Goal: Task Accomplishment & Management: Complete application form

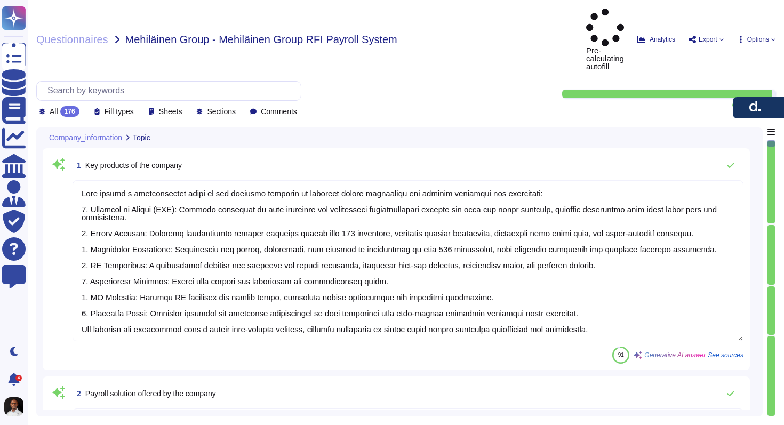
type textarea "[PERSON_NAME] offers a comprehensive suite of key products designed to simplify…"
type textarea "[PERSON_NAME] offers several payroll solutions, including: 1. Global Payroll: A…"
type textarea "[PERSON_NAME] headquarters is located at [STREET_ADDRESS]."
type textarea "Employee ID here refers to the client employee number."
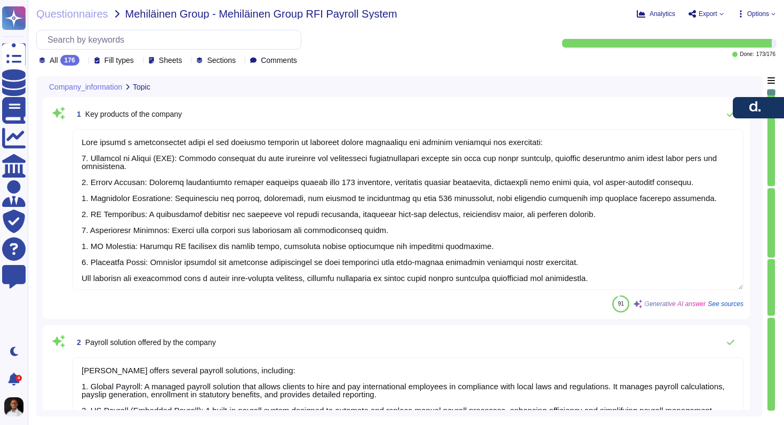
click at [448, 47] on div "All 176 Fill types Sheets Sections Comments" at bounding box center [278, 48] width 485 height 36
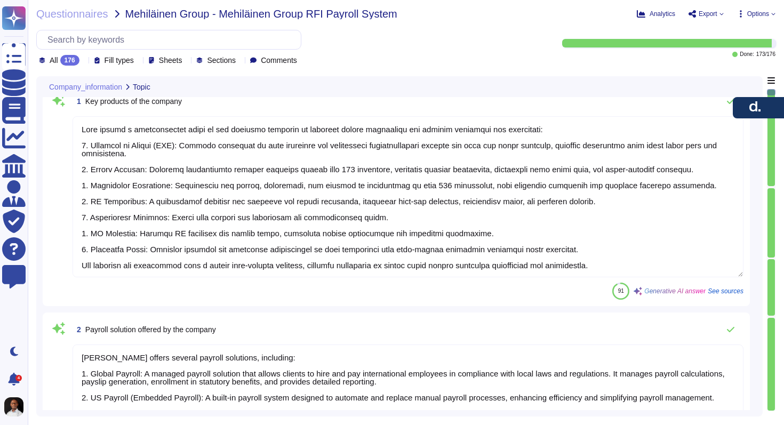
scroll to position [1, 0]
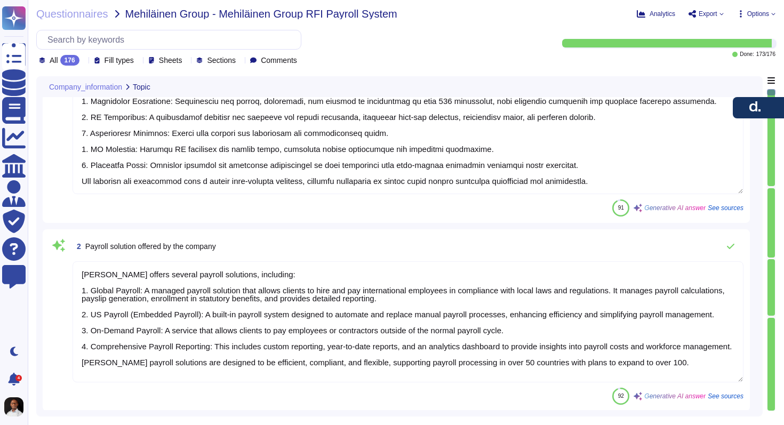
type textarea "Lore ipsumdol si amet 727 consectet adipisci eli SED doeius tem 751 inc utlabor…"
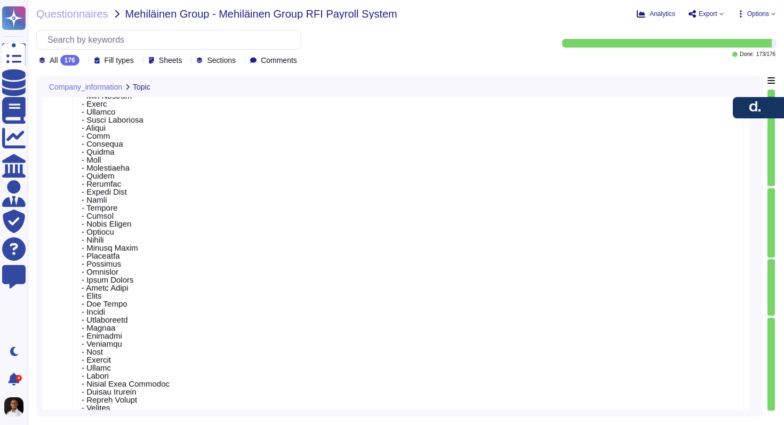
type textarea "Countries in which we provide [PERSON_NAME] Equity Services"
type textarea "Our annual revenue for the last fiscal year is $500 million, making us the fast…"
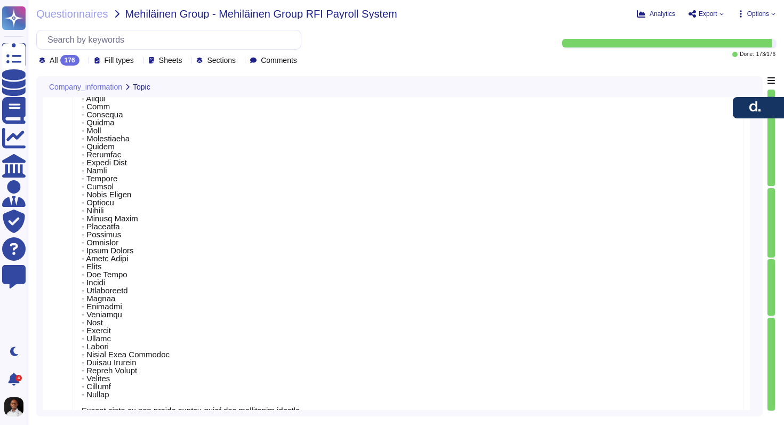
type textarea "[PERSON_NAME] employs over 7000 employees globally, with a workforce consisting…"
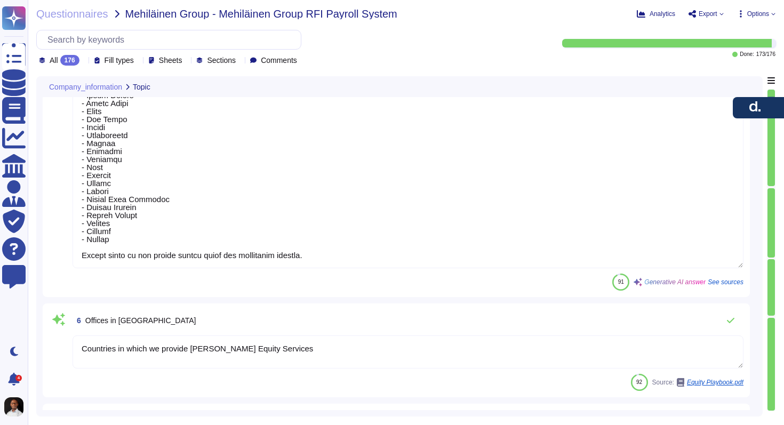
type textarea "The organization was established in [DATE], while [PERSON_NAME] was founded in …"
type textarea "Credit Control will add to this sheet to seek approval."
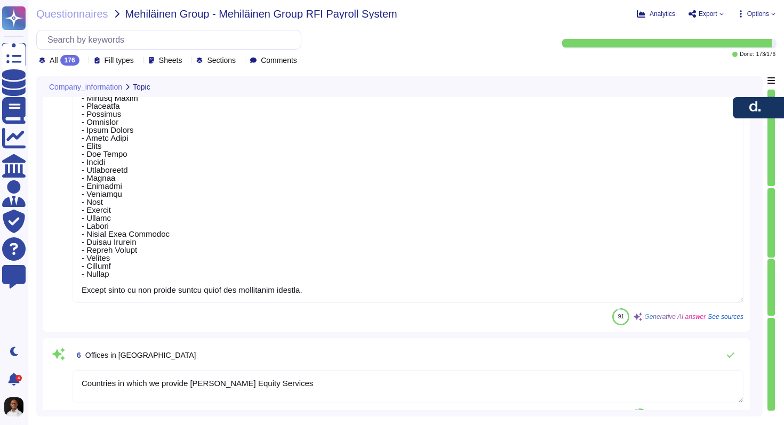
scroll to position [0, 0]
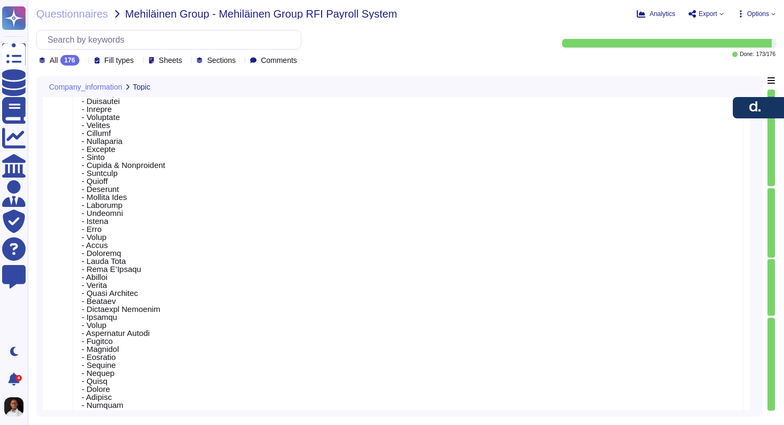
type textarea "[PERSON_NAME] headquarters is located at [STREET_ADDRESS]."
type textarea "Employee ID here refers to the client employee number."
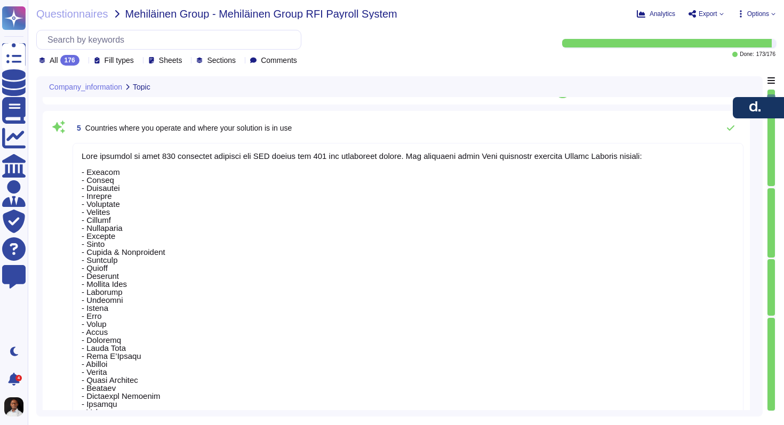
type textarea "[PERSON_NAME] offers several payroll solutions, including: 1. Global Payroll: A…"
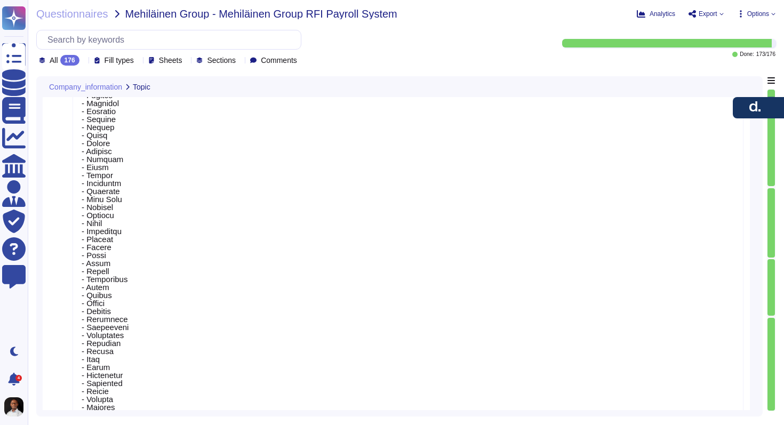
scroll to position [1, 0]
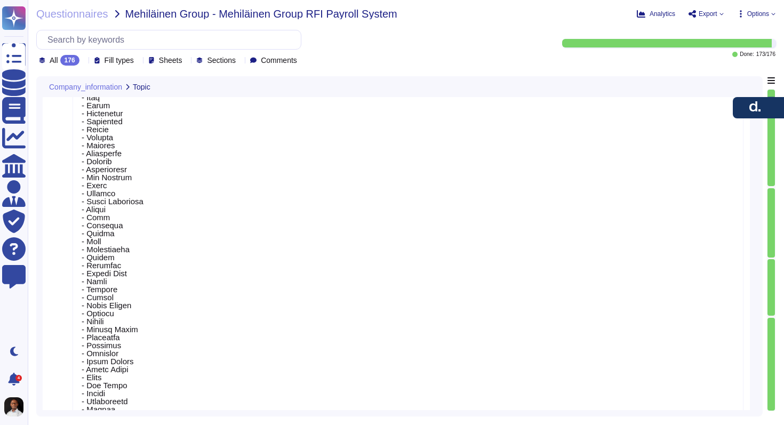
type textarea "Countries in which we provide [PERSON_NAME] Equity Services"
type textarea "Our annual revenue for the last fiscal year is $500 million, making us the fast…"
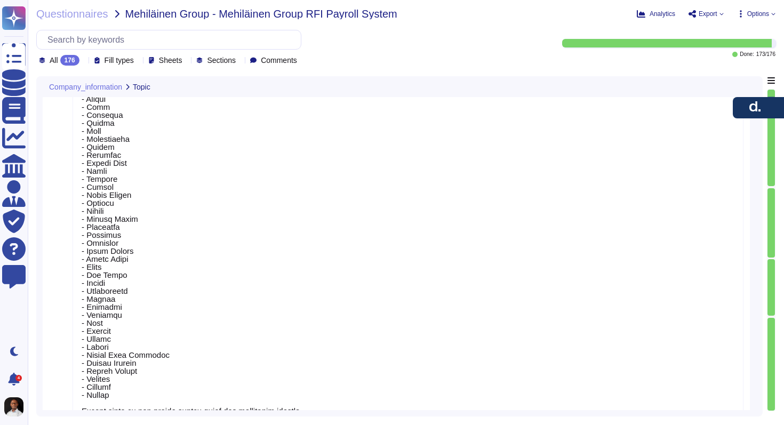
type textarea "[PERSON_NAME] employs over 7000 employees globally, with a workforce consisting…"
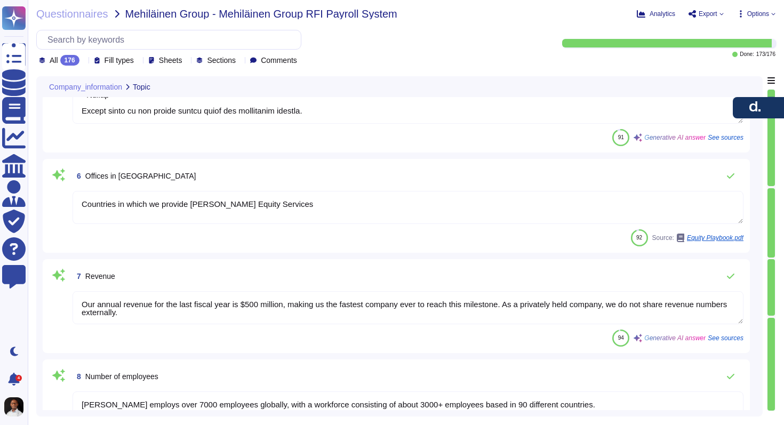
type textarea "The organization was established in [DATE], while [PERSON_NAME] was founded in …"
type textarea "Credit Control will add to this sheet to seek approval."
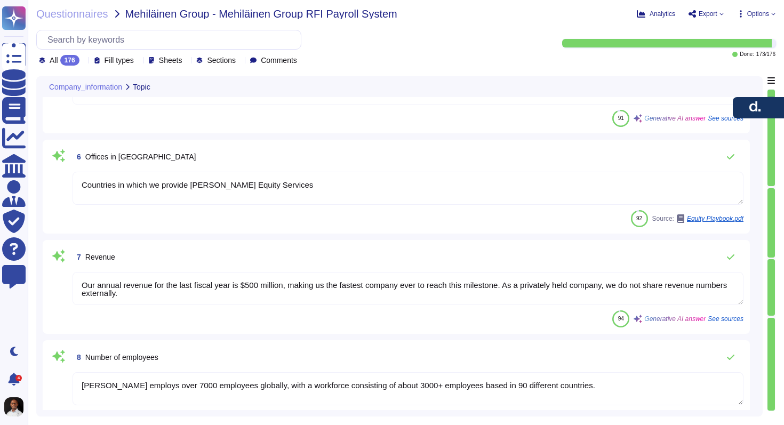
type textarea "[PERSON_NAME]"
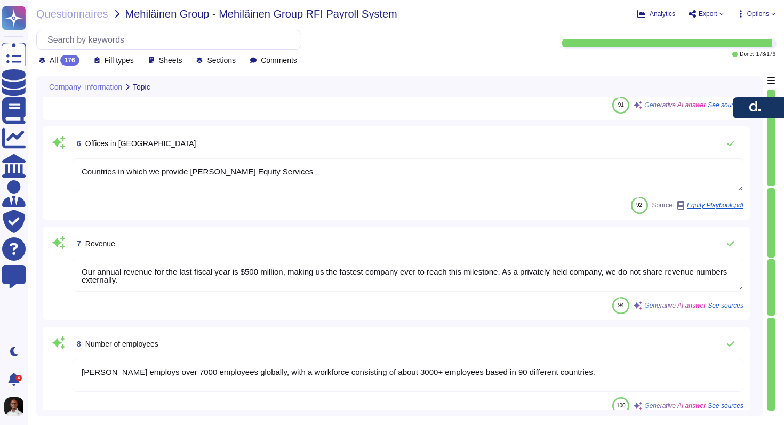
scroll to position [1618, 0]
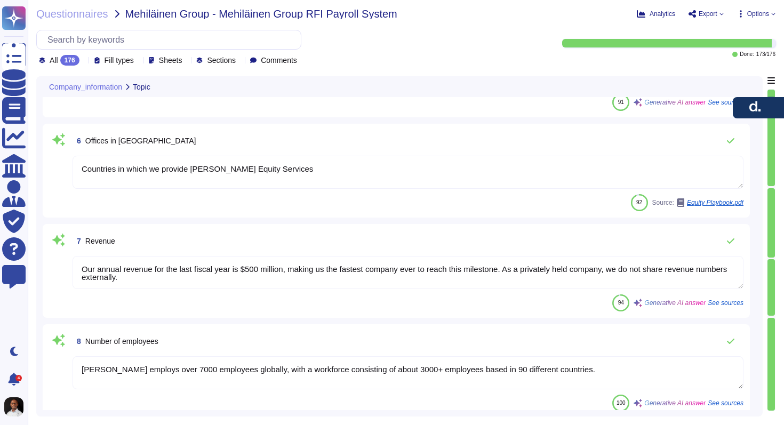
click at [325, 169] on textarea "Countries in which we provide [PERSON_NAME] Equity Services" at bounding box center [408, 172] width 671 height 33
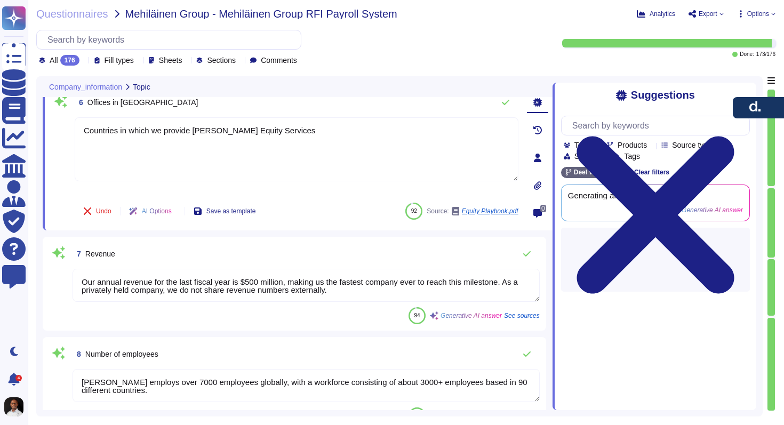
type textarea "[PERSON_NAME]"
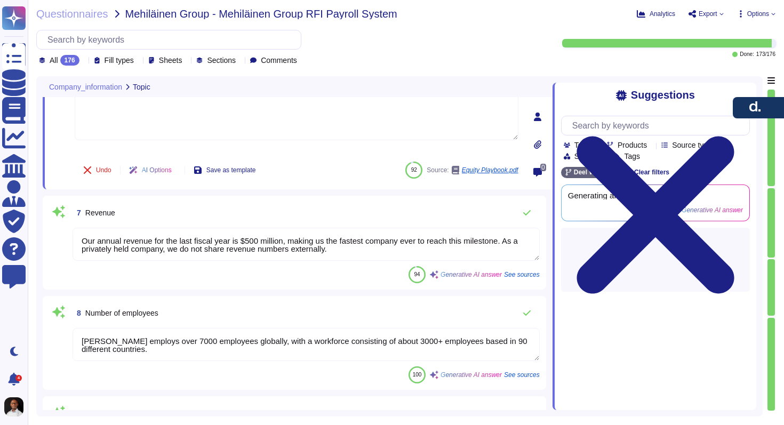
scroll to position [1718, 0]
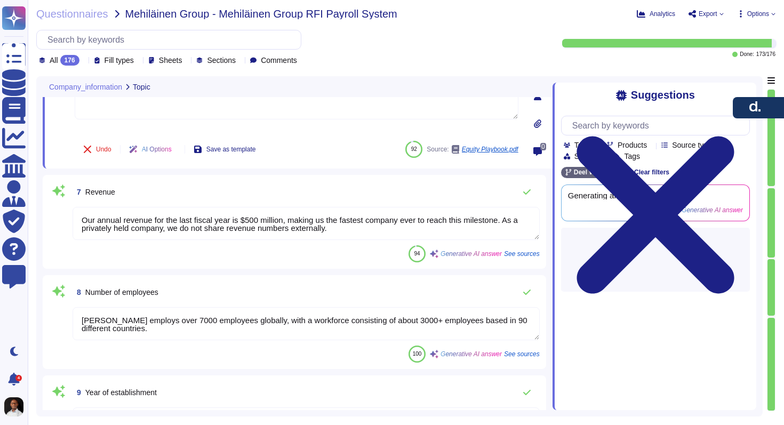
click at [274, 224] on textarea "Our annual revenue for the last fiscal year is $500 million, making us the fast…" at bounding box center [306, 223] width 467 height 33
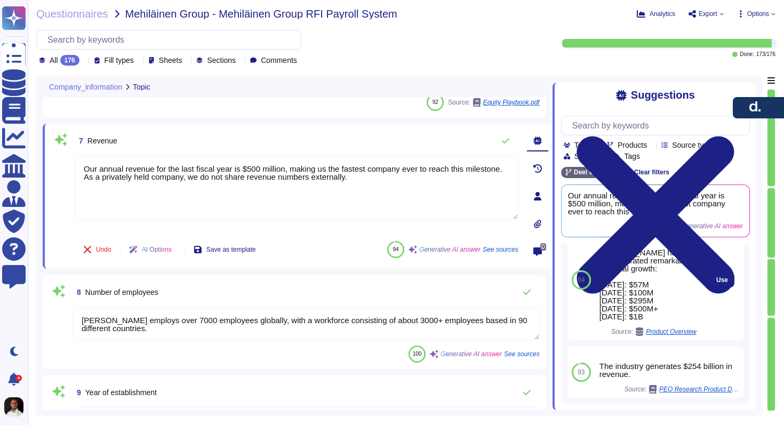
scroll to position [33, 0]
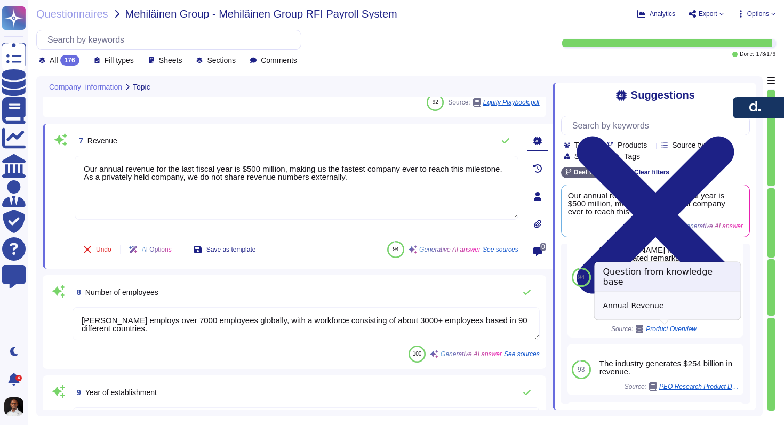
click at [676, 329] on span "Product Overview" at bounding box center [671, 329] width 51 height 6
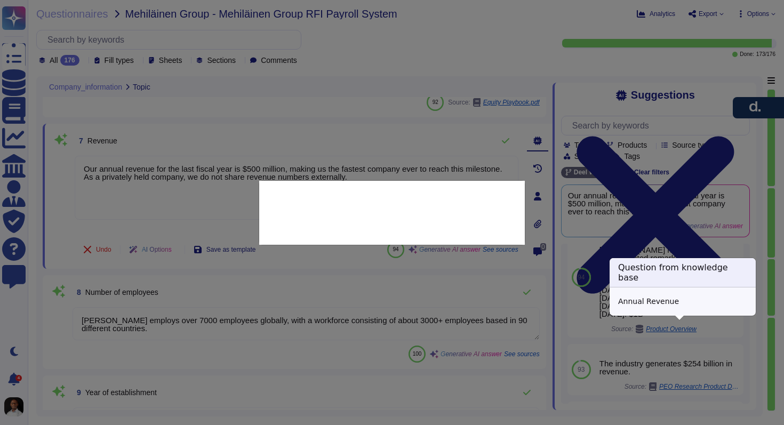
type textarea "Annual Revenue"
type textarea "[PERSON_NAME] has demonstrated remarkable financial growth: [DATE]: $57M [DATE]…"
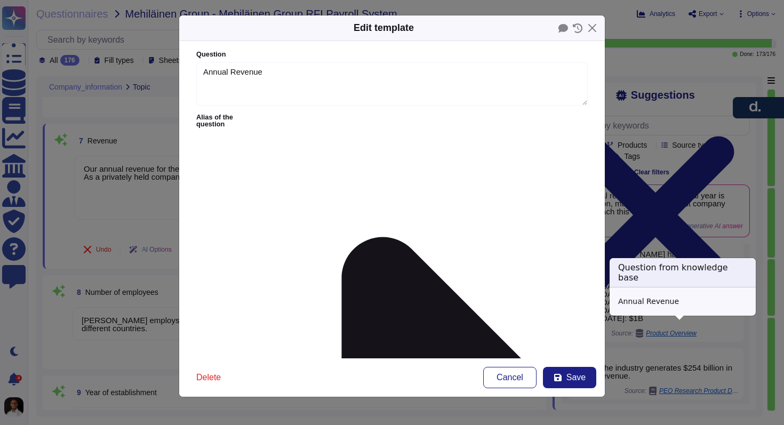
type textarea "Annual Revenue"
type textarea "[PERSON_NAME] has demonstrated remarkable financial growth: [DATE]: $57M [DATE]…"
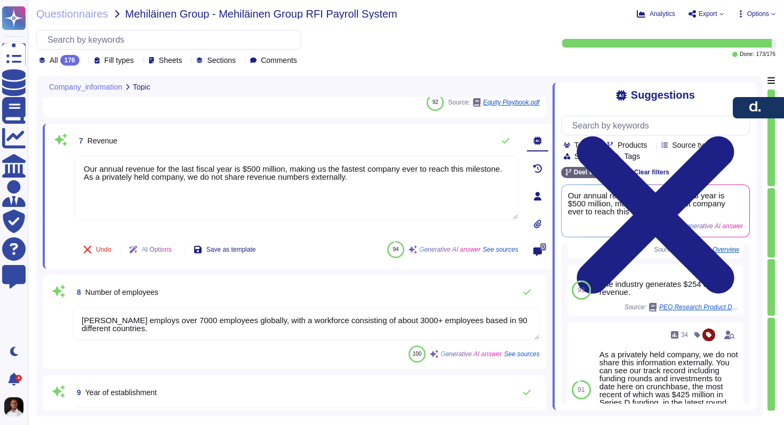
scroll to position [1, 0]
click at [310, 318] on textarea "[PERSON_NAME] employs over 7000 employees globally, with a workforce consisting…" at bounding box center [306, 323] width 467 height 33
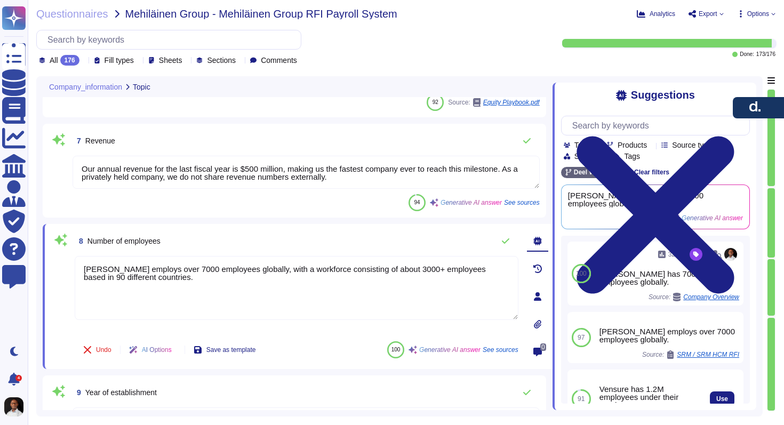
scroll to position [0, 0]
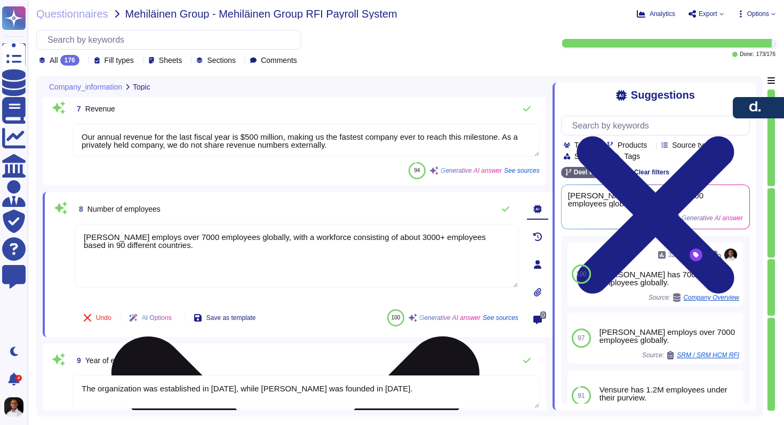
type textarea "[PHONE_NUMBER] [PHONE_NUMBER] 0524257965 19292400952"
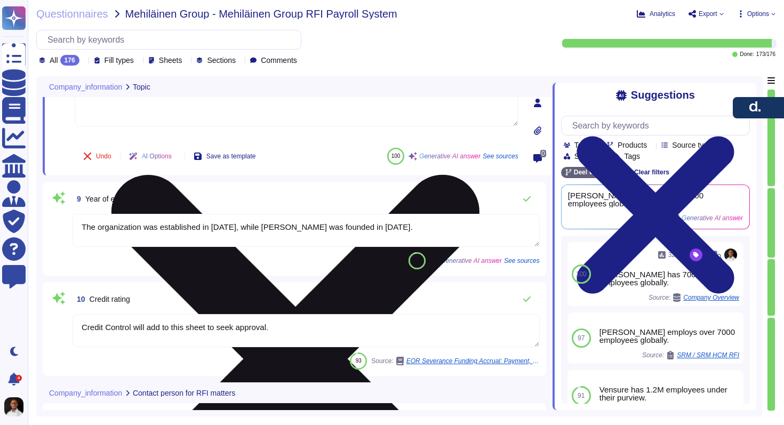
type textarea "Team shared email inbox x"
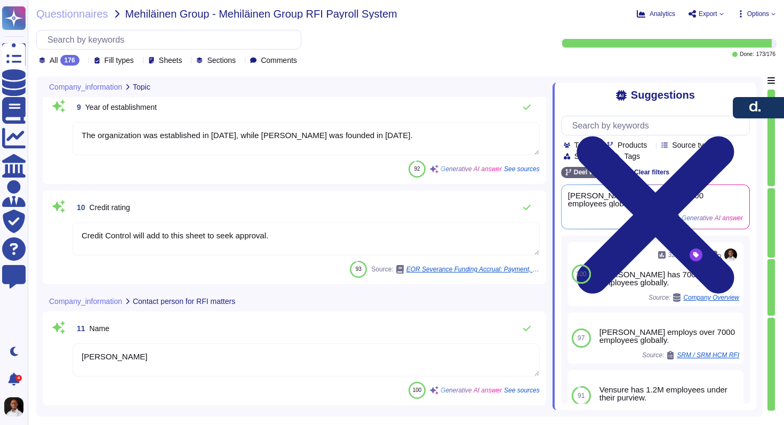
type textarea "Yes"
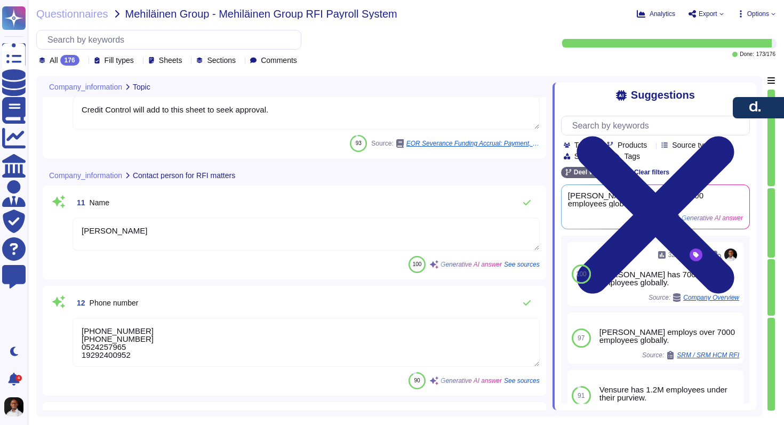
type textarea "The system is cloud-based and utilizes AWS as the service provider. The servers…"
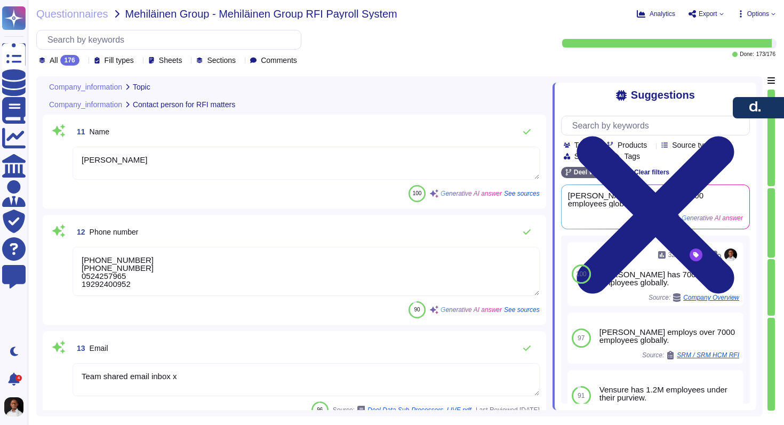
type textarea "[PERSON_NAME] employs over 7000 employees globally, with a workforce consisting…"
type textarea "The organization was established in [DATE], while [PERSON_NAME] was founded in …"
type textarea "Credit Control will add to this sheet to seek approval."
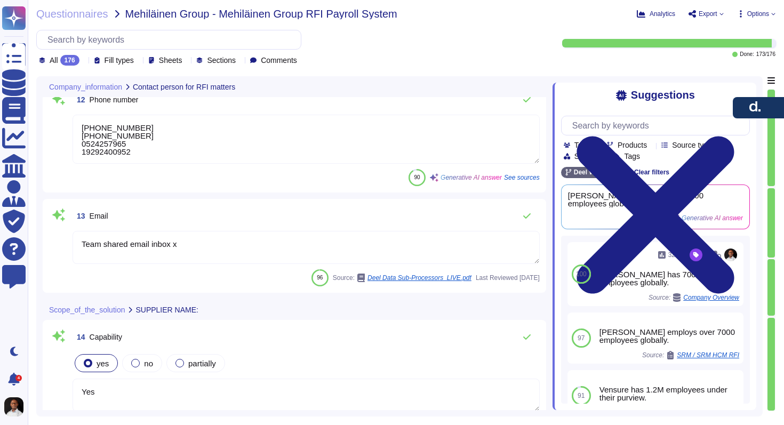
type textarea "[PERSON_NAME] primarily utilizes relational databases, specifically PostgreSQL,…"
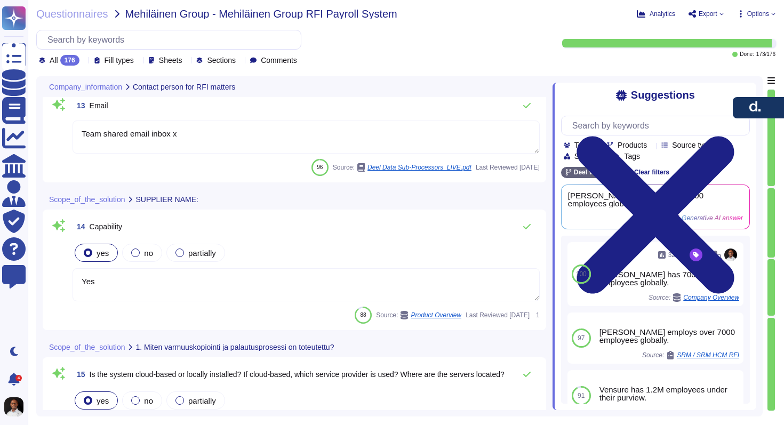
type textarea "Yes, [PERSON_NAME] provides out-of-the-box APIs for integration, including a RE…"
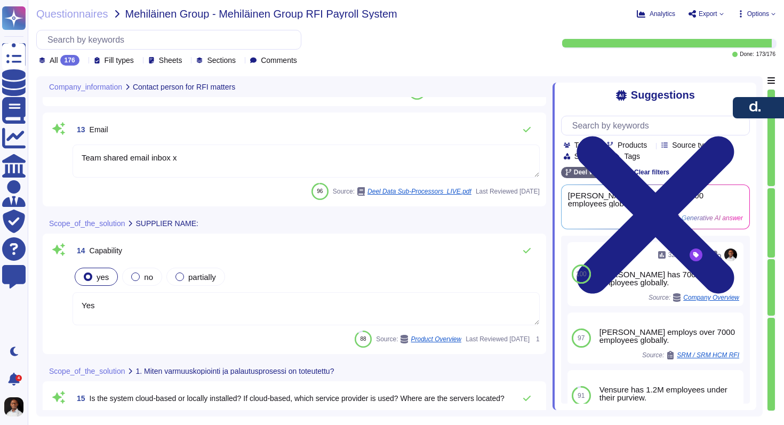
type textarea "Yes, [PERSON_NAME] provides out-of-the-box APIs for integration, including a RE…"
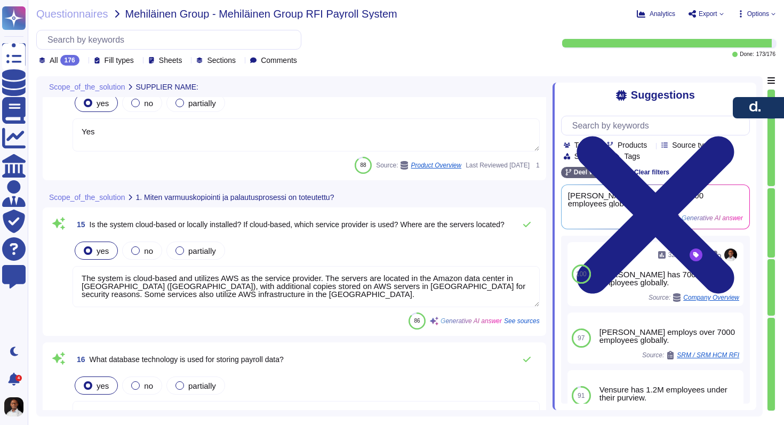
scroll to position [0, 0]
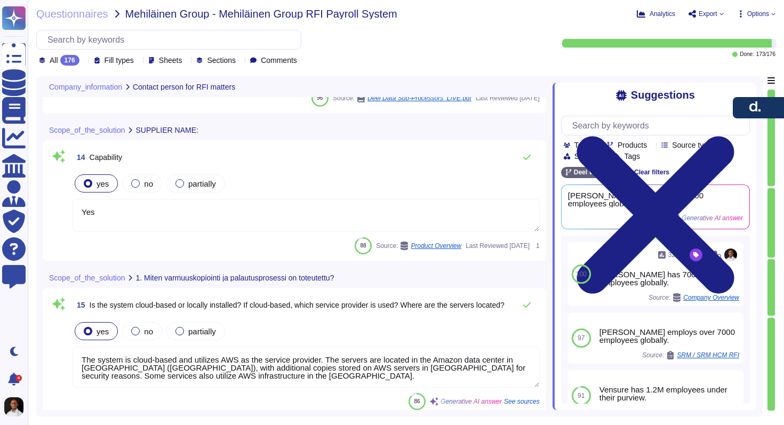
type textarea "[PERSON_NAME]"
type textarea "[PHONE_NUMBER] [PHONE_NUMBER] 0524257965 19292400952"
type textarea "Team shared email inbox x"
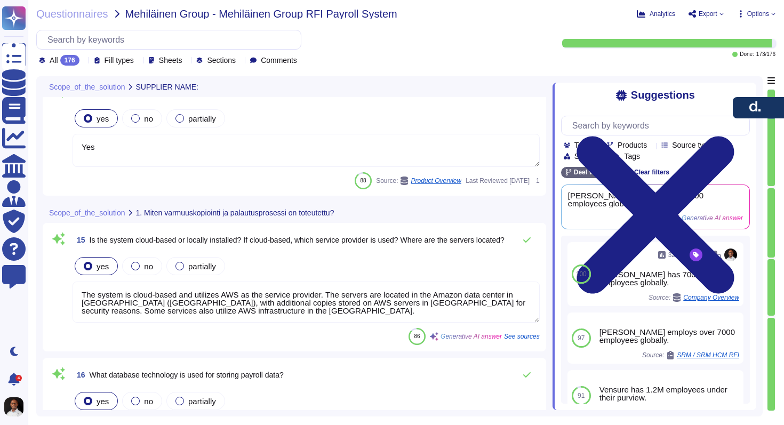
scroll to position [1, 0]
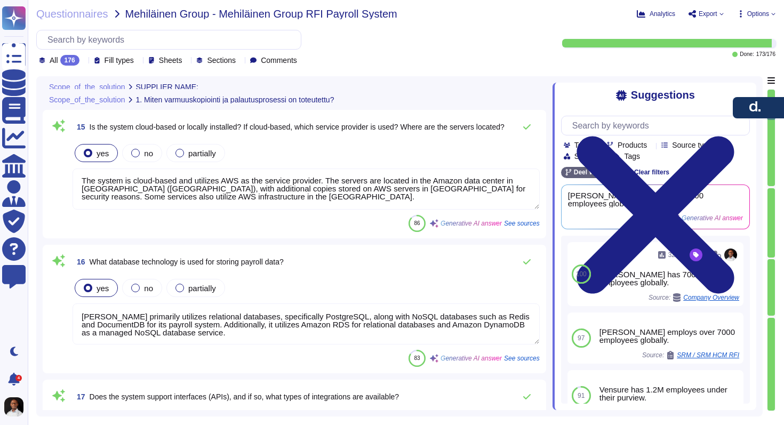
type textarea "Yes, the system includes automatic updates through the [PERSON_NAME] platform, …"
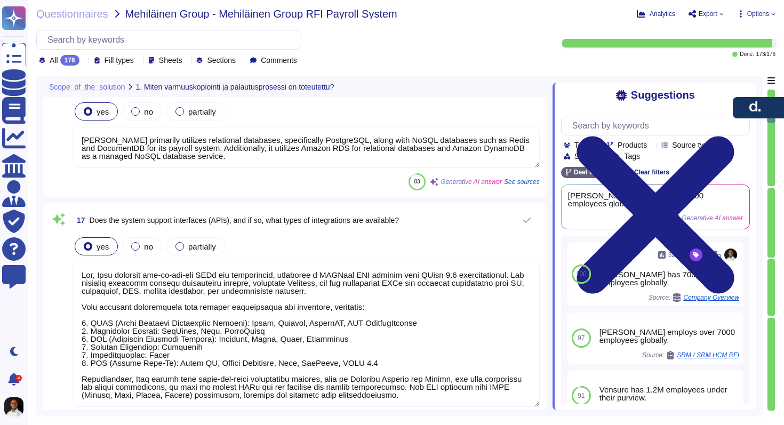
type textarea "[PERSON_NAME] system is highly customizable, allowing clients to make various c…"
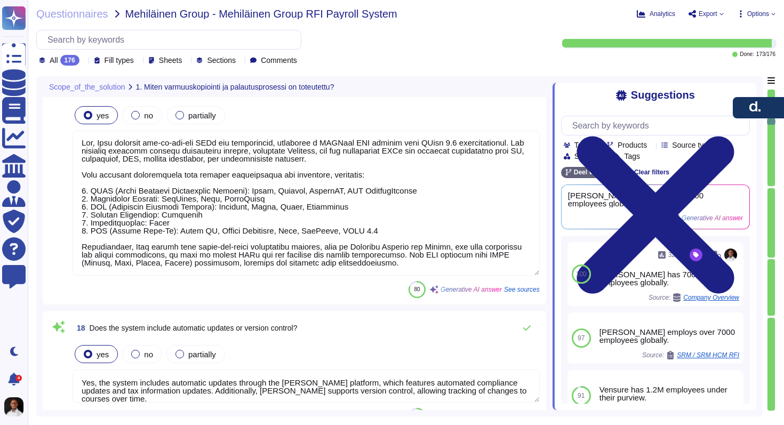
type textarea "[PERSON_NAME] is committed to effective employee data management through variou…"
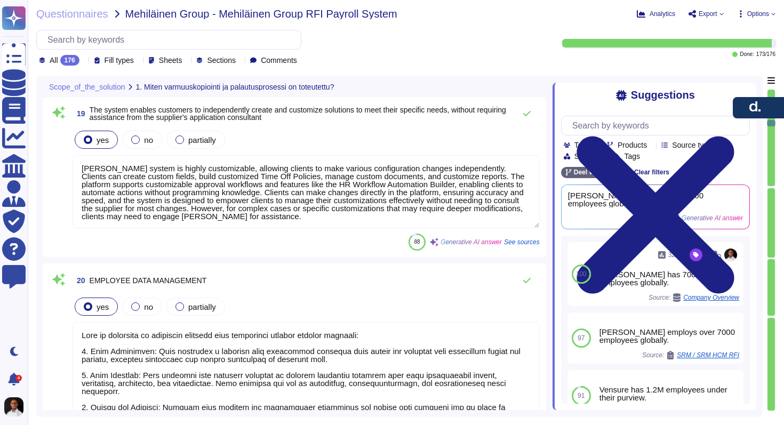
type textarea "[PERSON_NAME] maintains comprehensive employee profiles that include personal, …"
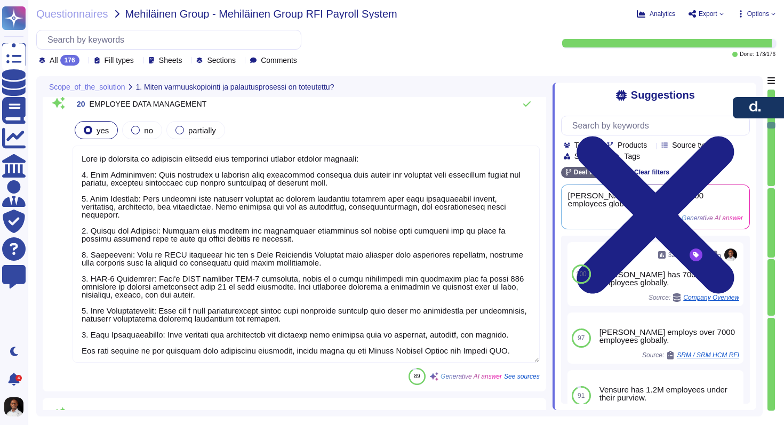
type textarea "[PERSON_NAME] system provides comprehensive tracking of employee contracts, ben…"
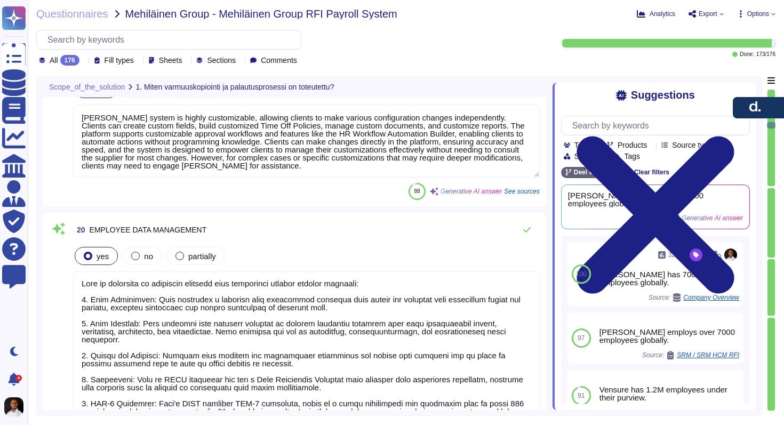
scroll to position [0, 0]
type textarea "Yes, [PERSON_NAME] provides out-of-the-box APIs for integration, including a RE…"
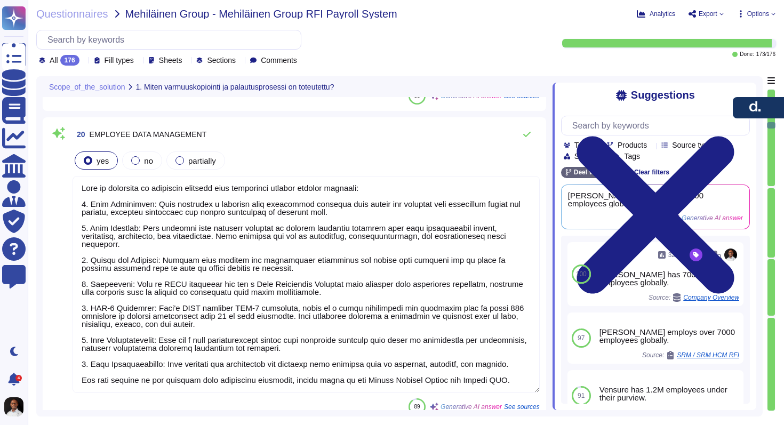
type textarea "[PERSON_NAME] system provides comprehensive tracking of employee contracts, ben…"
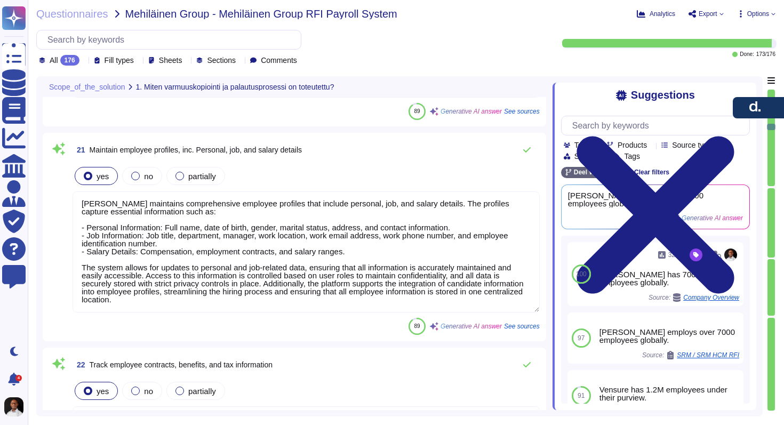
type textarea "[PERSON_NAME] solution supports various worker types and positions, allowing fo…"
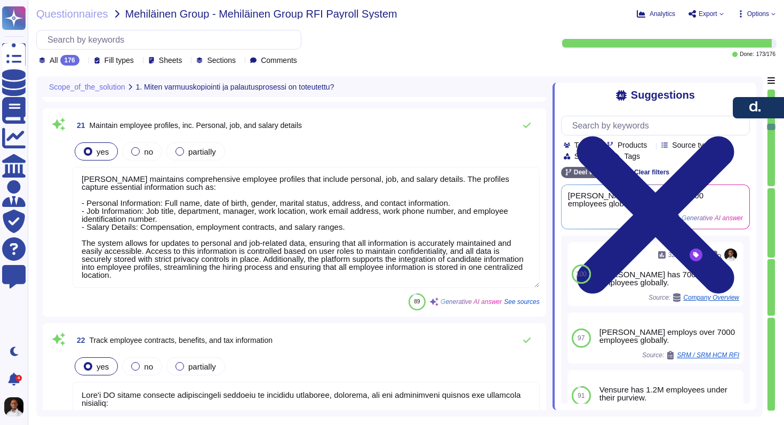
scroll to position [3711, 0]
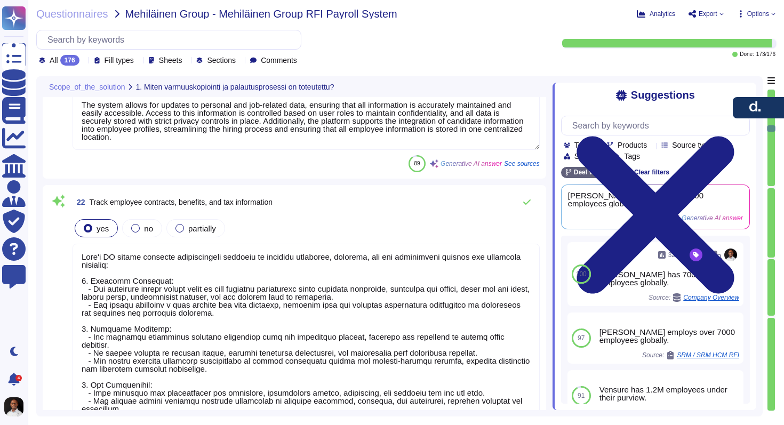
type textarea "[PERSON_NAME] supports multiple currencies, allowing clients to pay team member…"
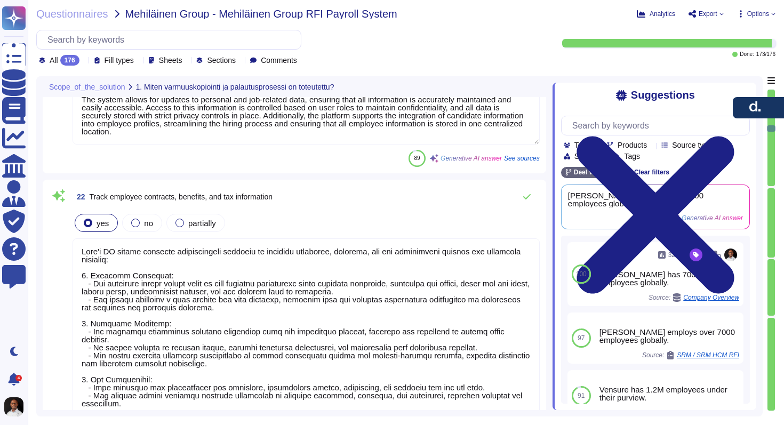
scroll to position [1, 0]
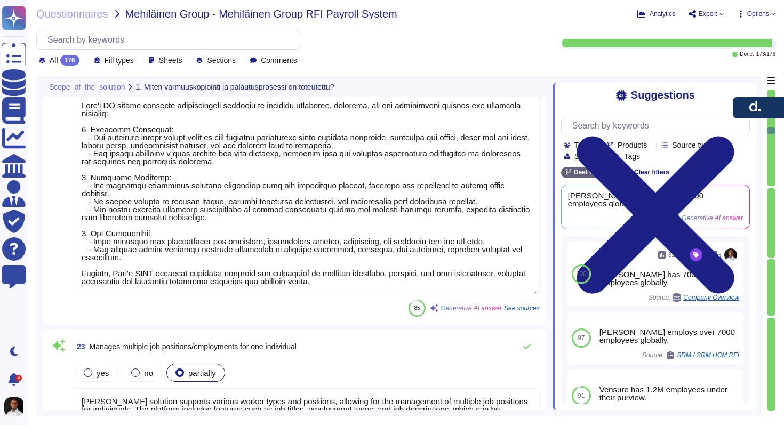
type textarea "[PERSON_NAME] supports payroll processing in multiple currencies, allowing clie…"
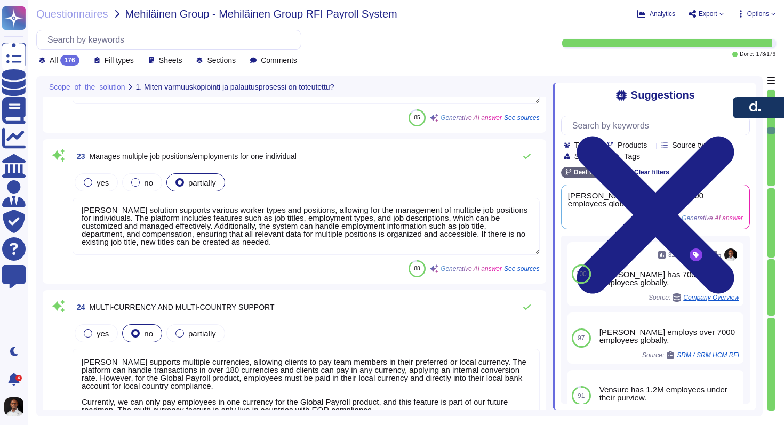
type textarea "Lore ipsumdo sitametcon adip elitsed doeiusmodte in utlaboree doloremag aliquae…"
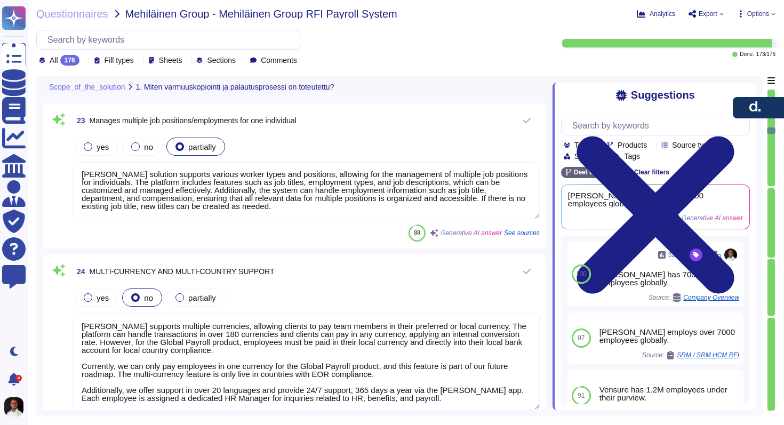
scroll to position [4222, 0]
